Goal: Information Seeking & Learning: Check status

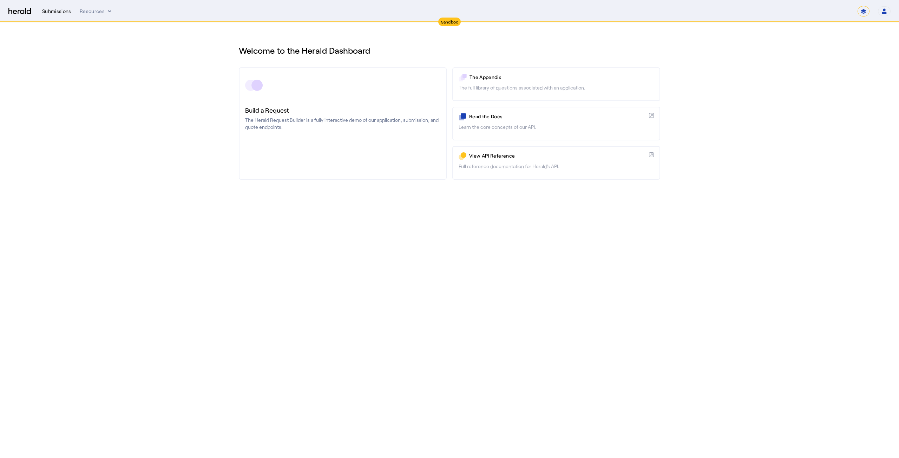
click at [60, 13] on div "Submissions" at bounding box center [56, 11] width 29 height 7
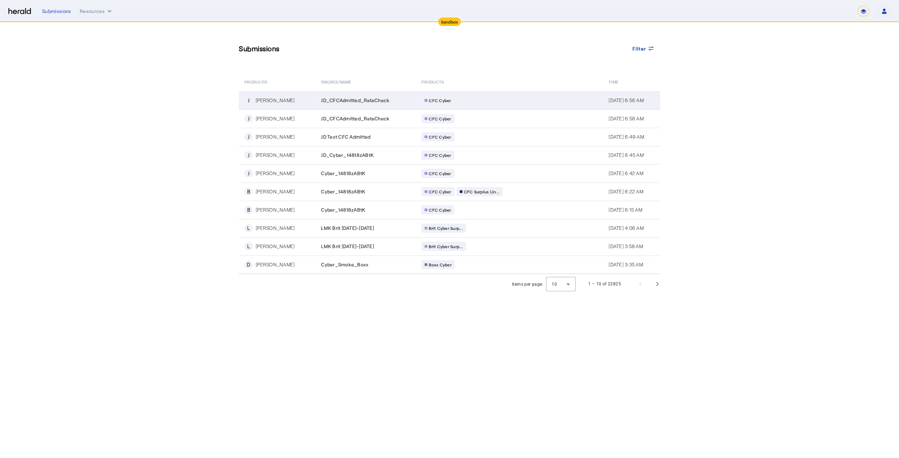
click at [273, 102] on div "[PERSON_NAME]" at bounding box center [275, 100] width 39 height 7
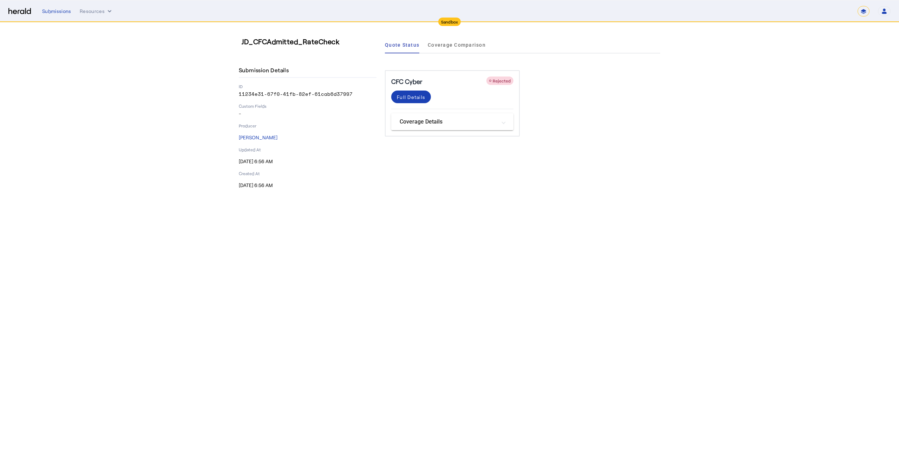
click at [423, 126] on mat-panel-title "Coverage Details" at bounding box center [447, 122] width 97 height 8
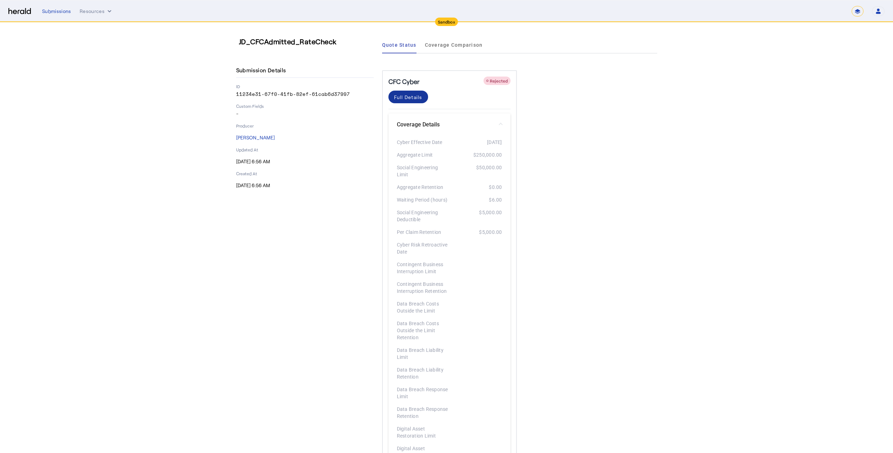
click at [408, 99] on div "Full Details" at bounding box center [408, 96] width 28 height 7
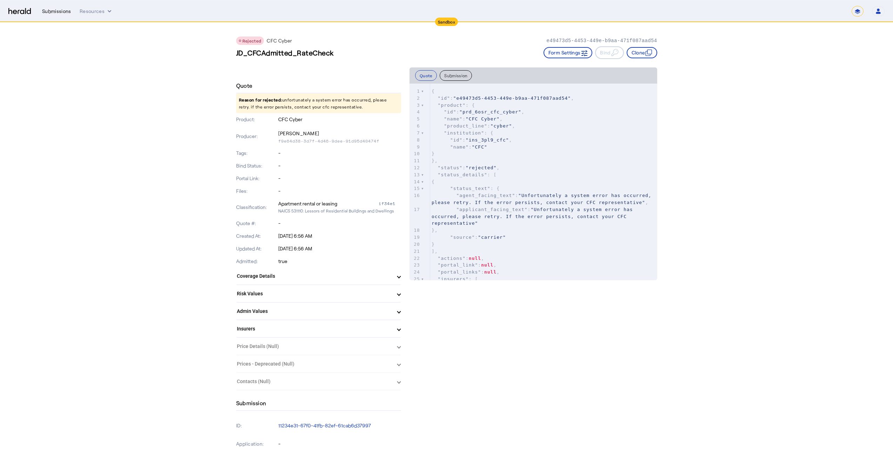
click at [58, 14] on div "Submissions" at bounding box center [56, 11] width 29 height 7
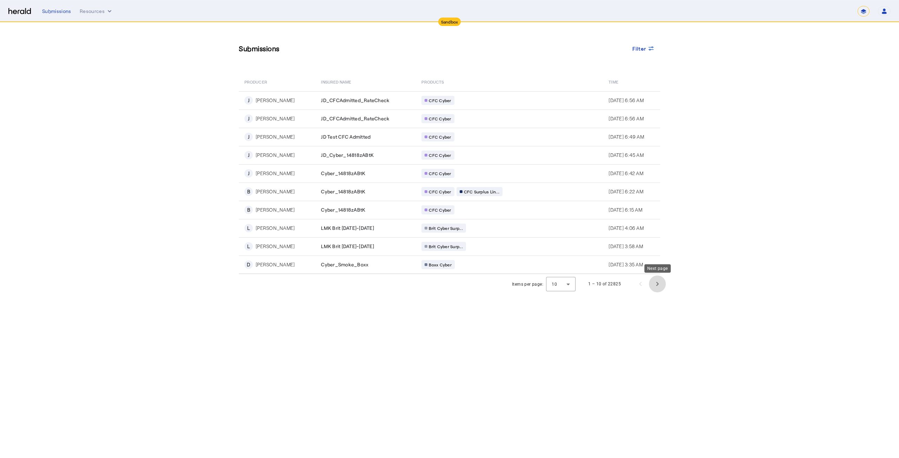
click at [655, 285] on span "Next page" at bounding box center [657, 284] width 17 height 17
click at [659, 285] on span "Next page" at bounding box center [657, 284] width 17 height 17
click at [658, 287] on span "Next page" at bounding box center [657, 284] width 17 height 17
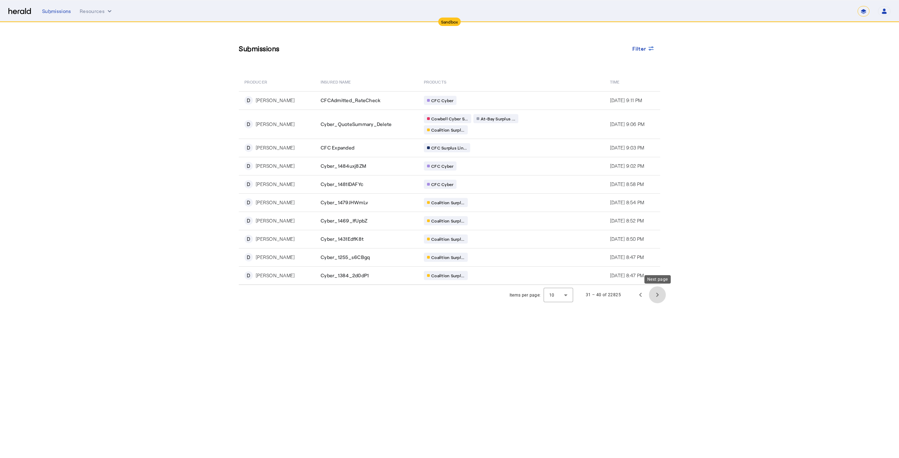
click at [659, 290] on span "Next page" at bounding box center [657, 294] width 17 height 17
click at [663, 296] on span "Next page" at bounding box center [657, 294] width 17 height 17
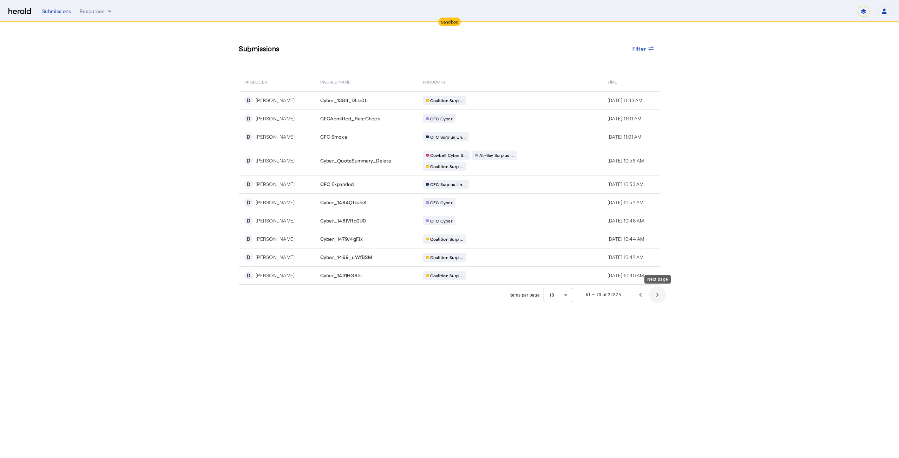
click at [663, 296] on span "Next page" at bounding box center [657, 294] width 17 height 17
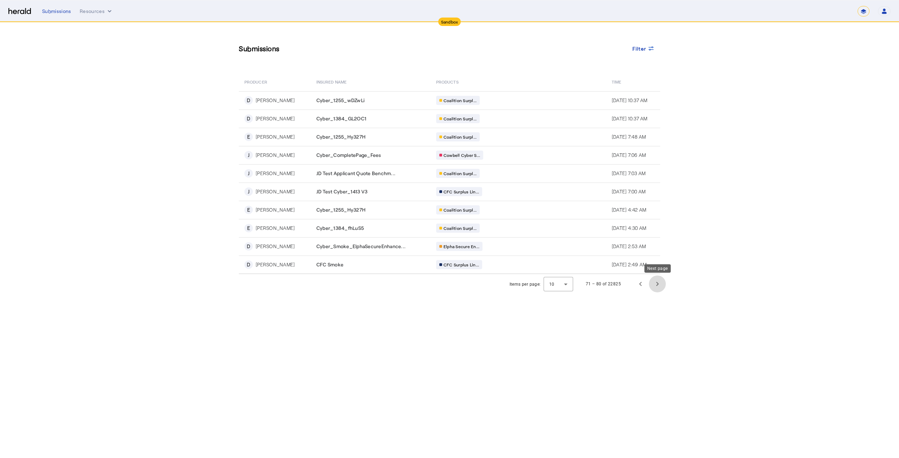
click at [658, 287] on span "Next page" at bounding box center [657, 284] width 17 height 17
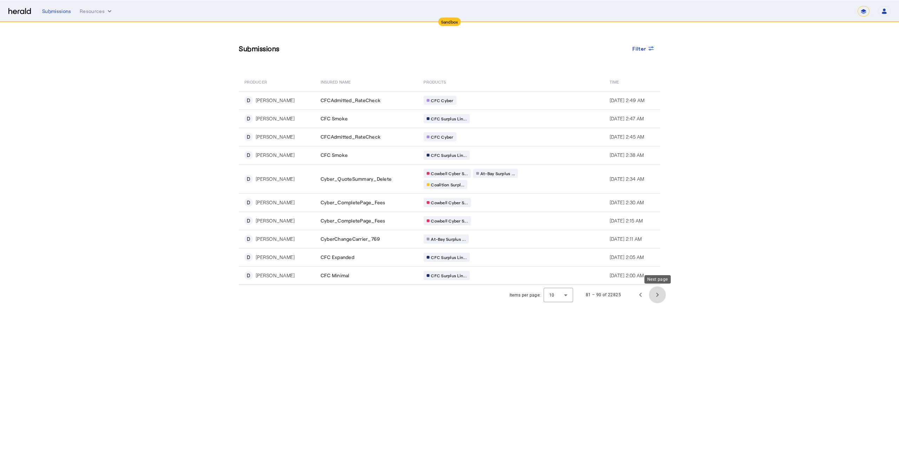
click at [657, 294] on span "Next page" at bounding box center [657, 294] width 17 height 17
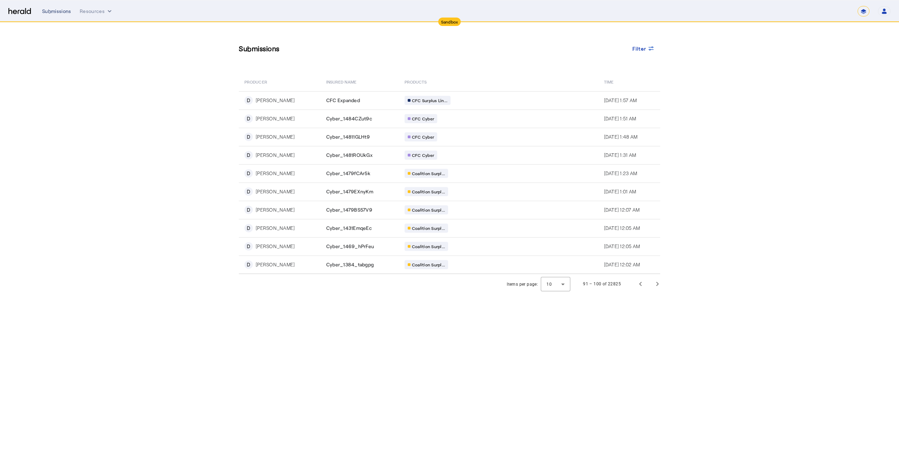
click at [56, 11] on div "Submissions" at bounding box center [56, 11] width 29 height 7
click at [52, 8] on div "Submissions" at bounding box center [56, 11] width 29 height 7
click at [83, 11] on button "Resources" at bounding box center [96, 11] width 33 height 7
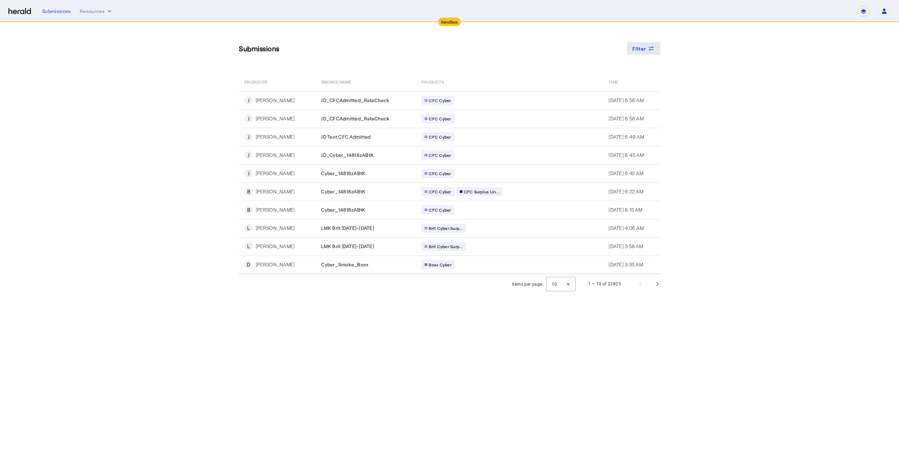
click at [650, 53] on span at bounding box center [644, 48] width 34 height 17
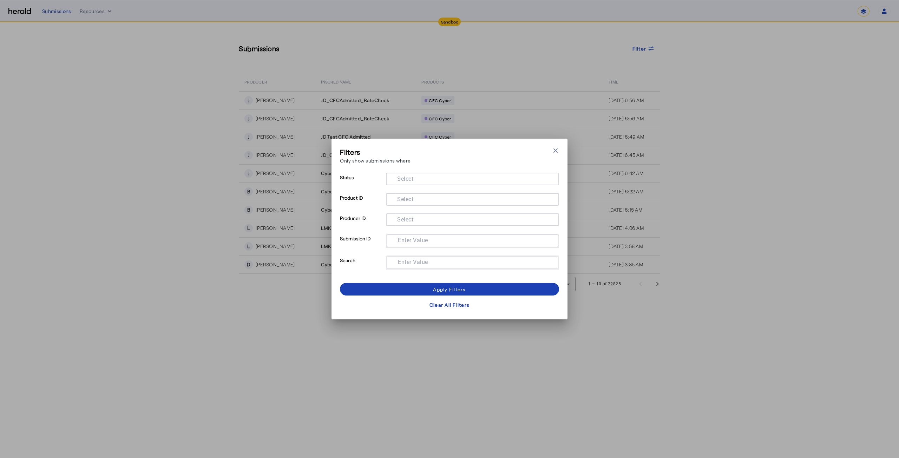
click at [410, 201] on mat-label "Select" at bounding box center [405, 199] width 16 height 7
click at [410, 201] on input "Select" at bounding box center [470, 198] width 159 height 8
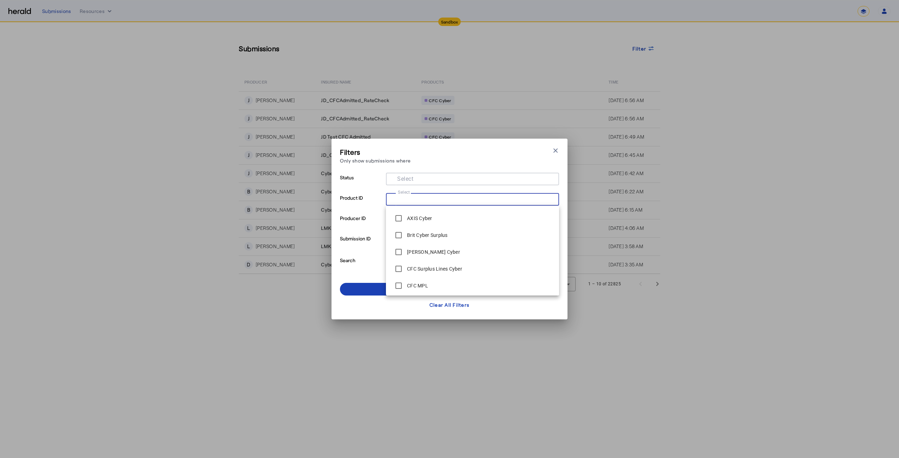
scroll to position [438, 0]
click at [351, 209] on p "Product ID" at bounding box center [361, 203] width 43 height 20
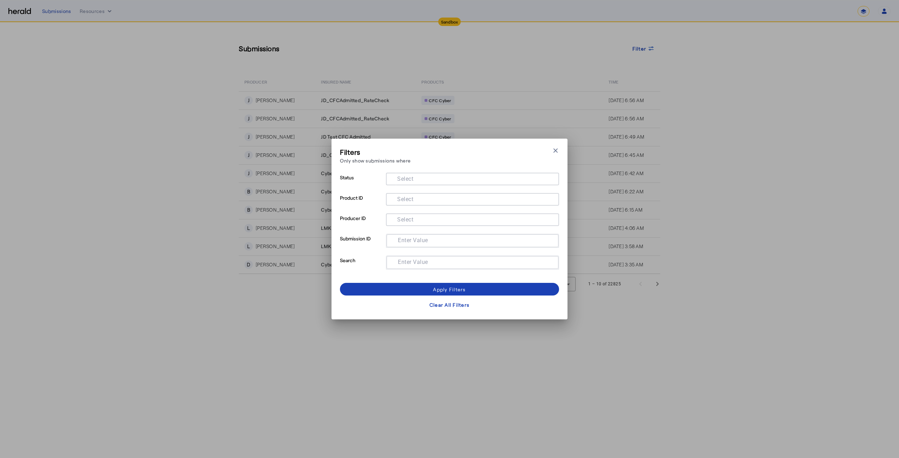
click at [412, 224] on div at bounding box center [472, 219] width 162 height 13
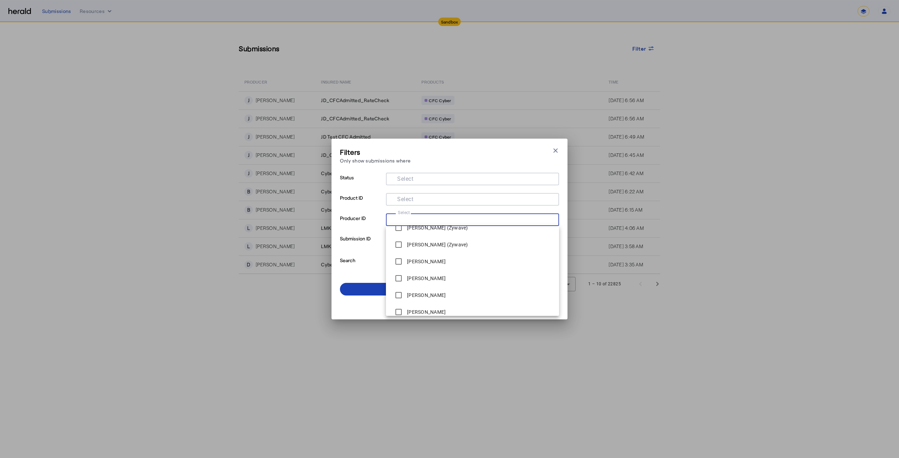
scroll to position [351, 0]
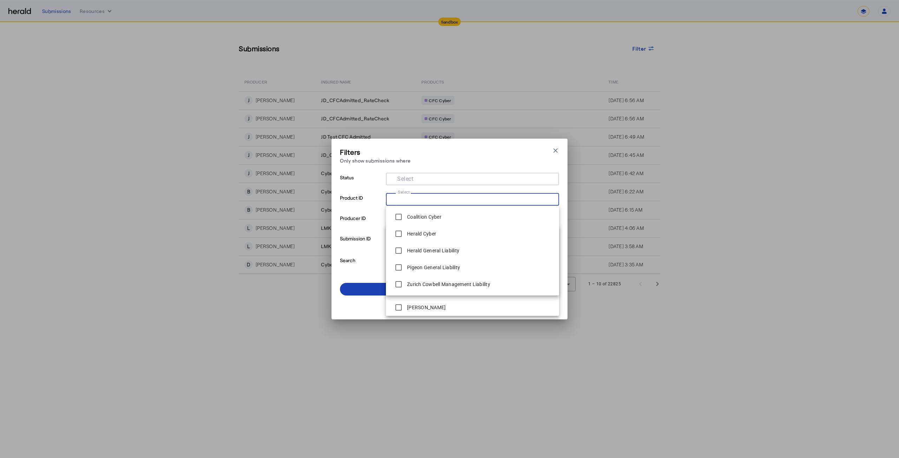
click at [429, 197] on input "Select" at bounding box center [470, 198] width 159 height 8
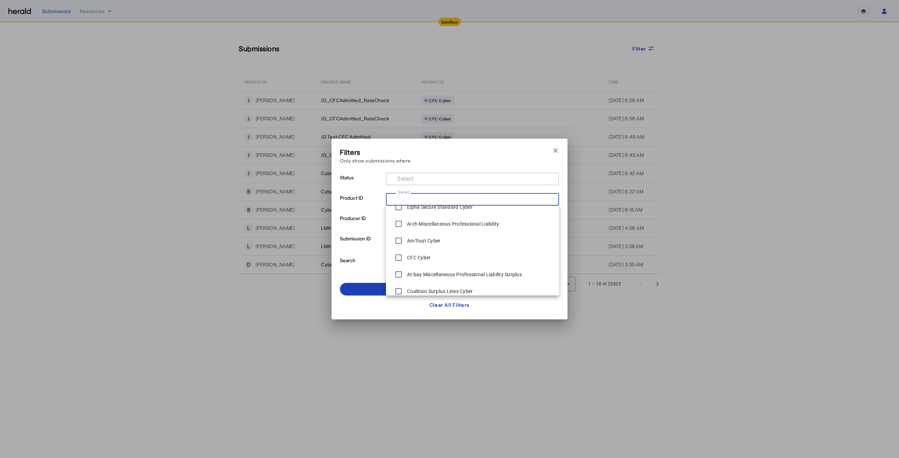
scroll to position [281, 0]
click at [462, 226] on span "CFC Cyber" at bounding box center [472, 223] width 162 height 14
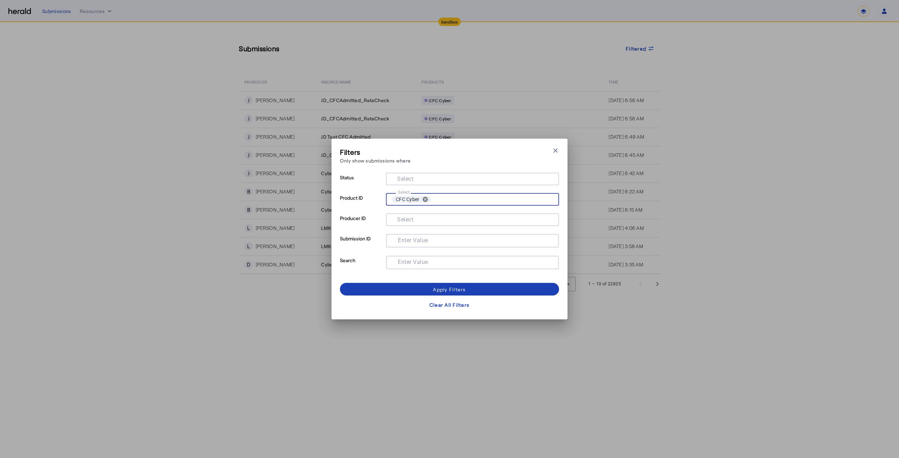
click at [475, 200] on input "Select" at bounding box center [492, 199] width 117 height 10
click at [472, 161] on div "Filters Only show submissions where Close modal" at bounding box center [449, 157] width 219 height 20
click at [450, 291] on div "Apply Filters" at bounding box center [449, 289] width 33 height 7
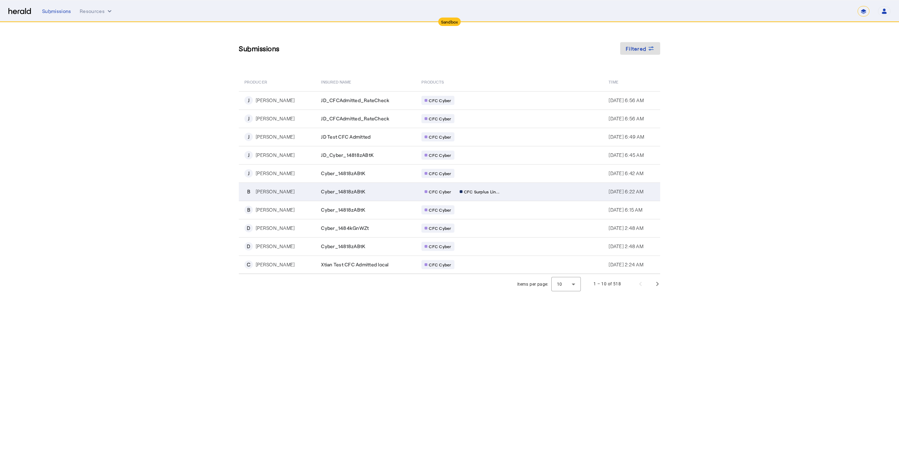
click at [437, 192] on span "CFC Cyber" at bounding box center [440, 192] width 22 height 6
click at [664, 288] on span "Next page" at bounding box center [657, 284] width 17 height 17
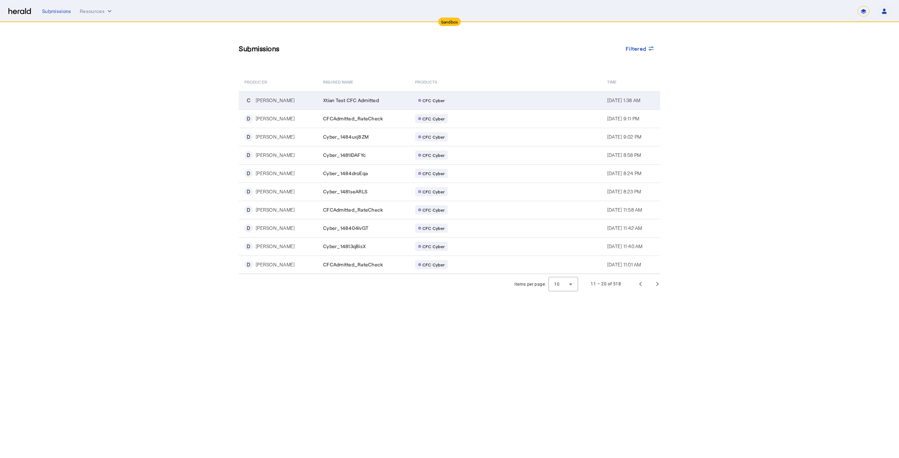
click at [423, 100] on span "CFC Cyber" at bounding box center [433, 101] width 22 height 6
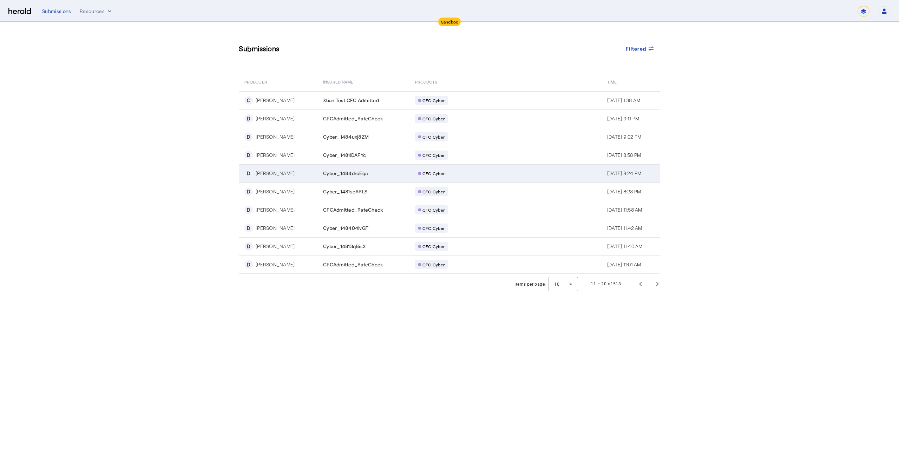
click at [422, 171] on span "CFC Cyber" at bounding box center [433, 174] width 22 height 6
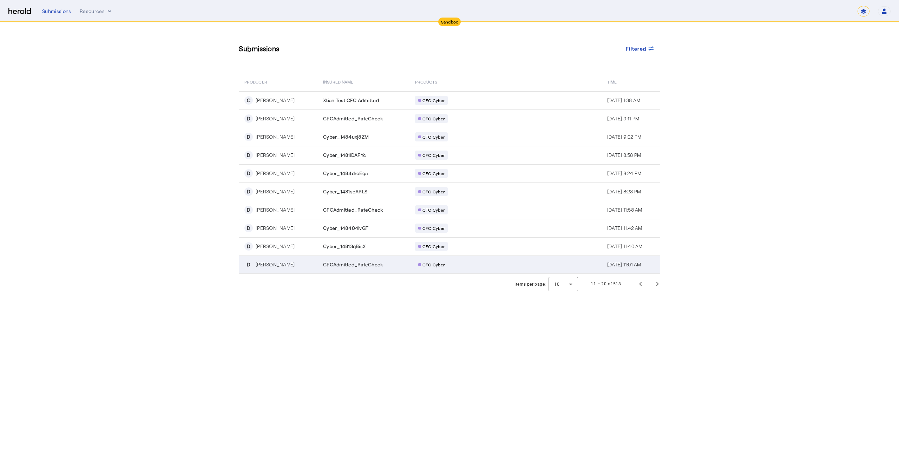
click at [425, 267] on div "CFC Cyber" at bounding box center [431, 264] width 33 height 9
